Goal: Task Accomplishment & Management: Complete application form

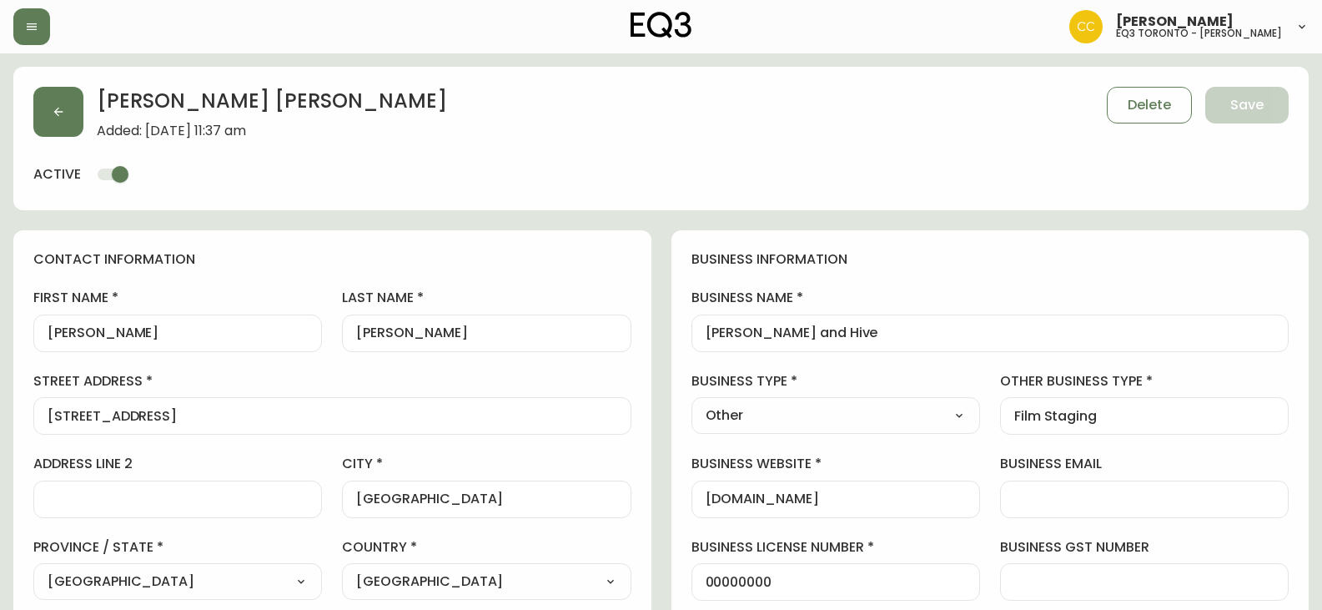
select select "ON"
select select "CA"
select select "CA_EN"
select select "Other"
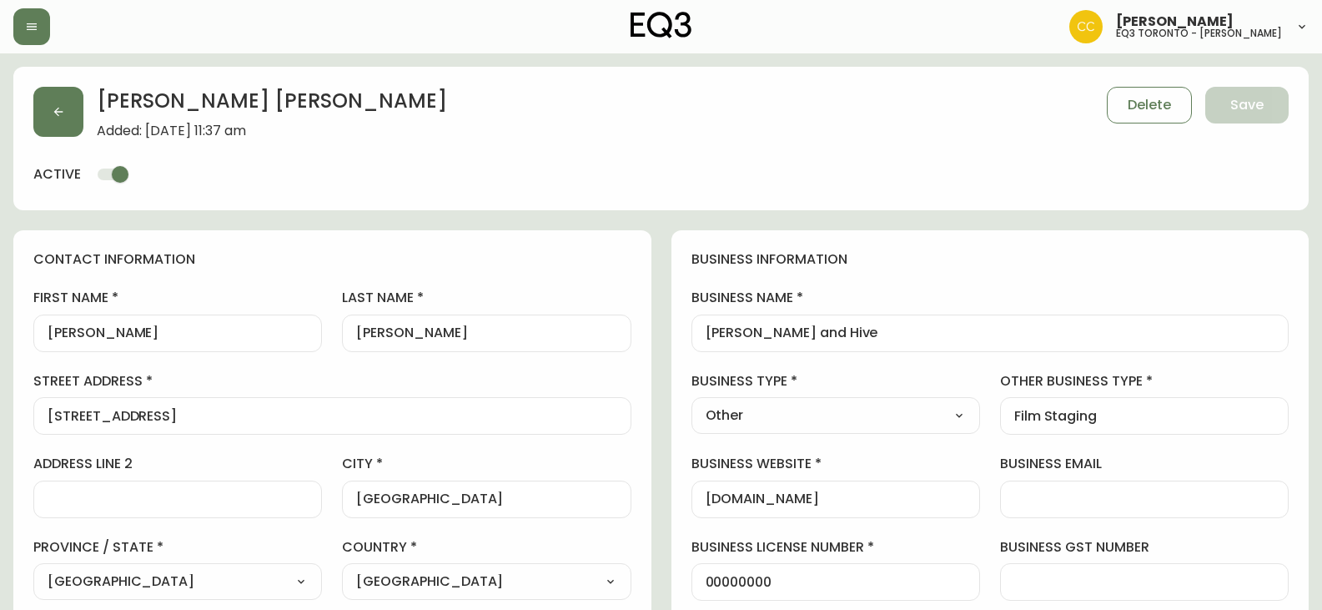
select select "cjw10z96s008u6gs0ccm7hd19"
select select "false"
drag, startPoint x: 0, startPoint y: 0, endPoint x: 60, endPoint y: 108, distance: 124.0
click at [60, 108] on icon "button" at bounding box center [58, 111] width 13 height 13
